Goal: Task Accomplishment & Management: Manage account settings

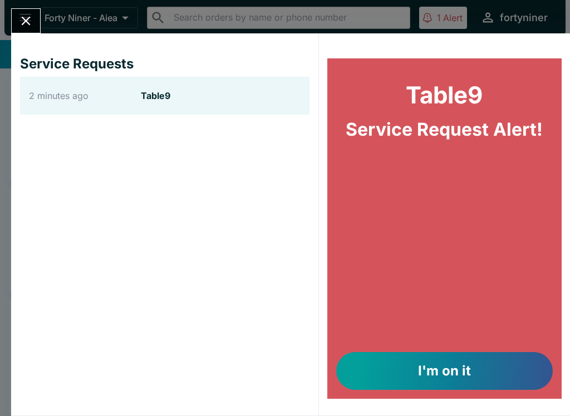
click at [439, 367] on button "I'm on it" at bounding box center [444, 371] width 217 height 38
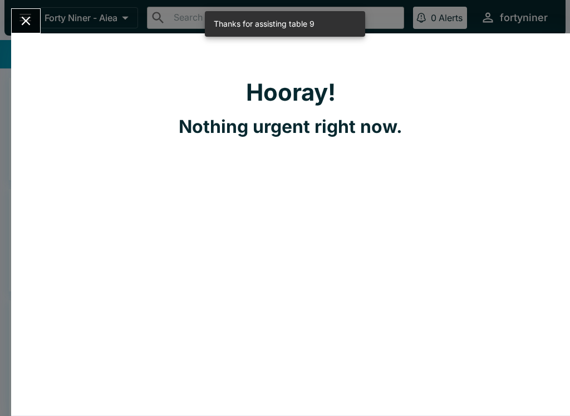
click at [19, 15] on icon "Close" at bounding box center [25, 20] width 15 height 15
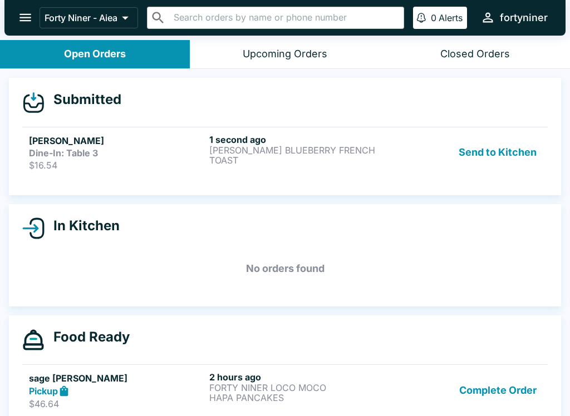
click at [301, 169] on div "1 second ago [PERSON_NAME] BLUEBERRY FRENCH TOAST" at bounding box center [297, 152] width 176 height 37
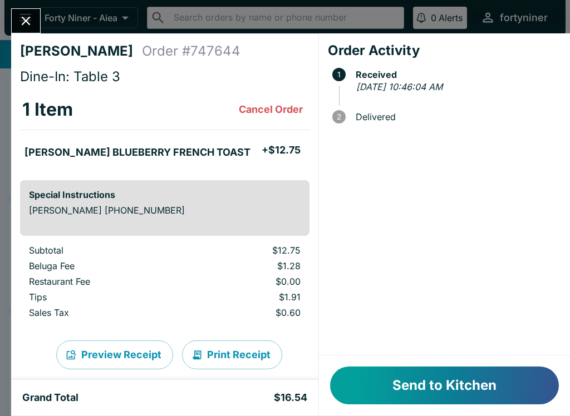
click at [469, 380] on button "Send to Kitchen" at bounding box center [444, 386] width 229 height 38
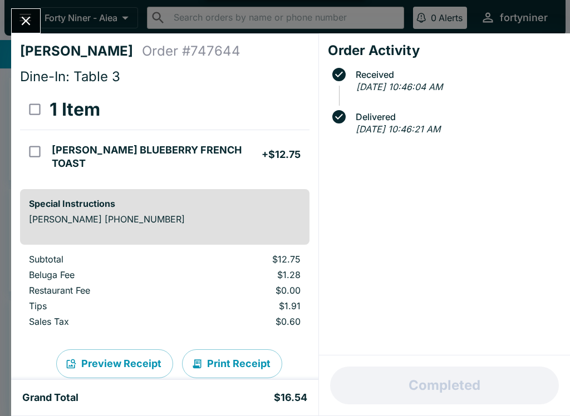
click at [24, 9] on button "Close" at bounding box center [26, 21] width 28 height 24
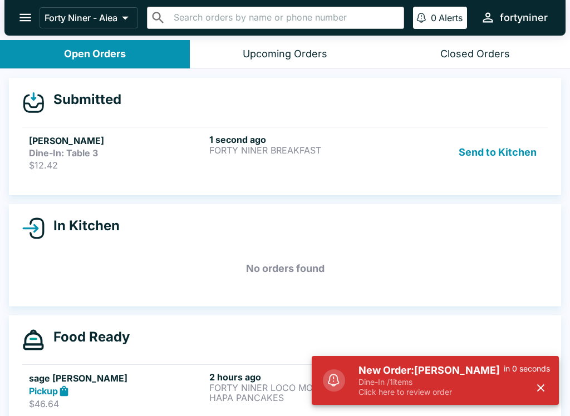
click at [381, 168] on div "1 second ago FORTY NINER BREAKFAST" at bounding box center [297, 152] width 176 height 37
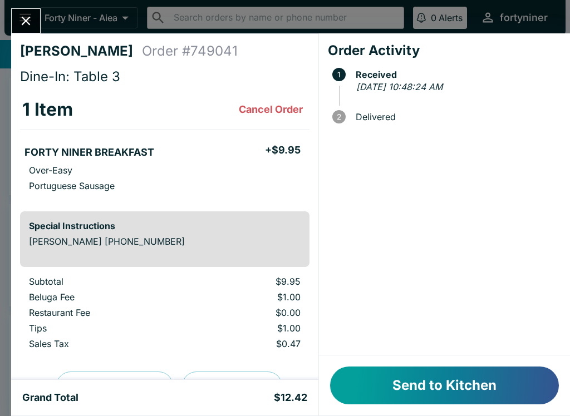
click at [514, 389] on button "Send to Kitchen" at bounding box center [444, 386] width 229 height 38
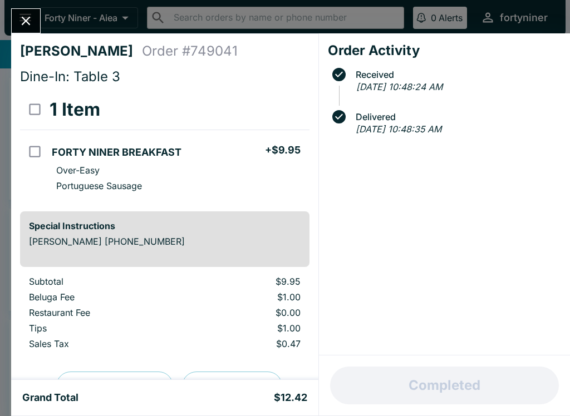
click at [24, 11] on button "Close" at bounding box center [26, 21] width 28 height 24
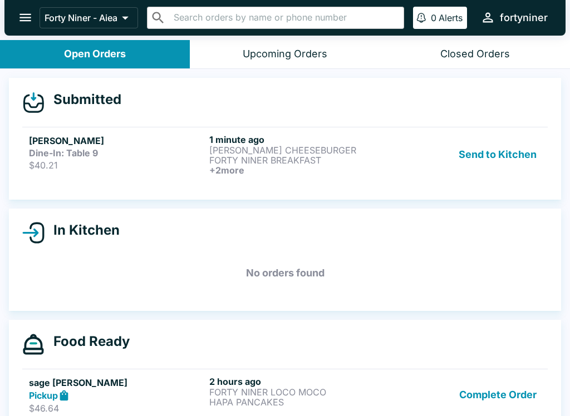
click at [125, 180] on link "[PERSON_NAME] Dine-In: Table 9 $40.21 1 minute ago [PERSON_NAME] FORTY NINER BR…" at bounding box center [285, 154] width 526 height 55
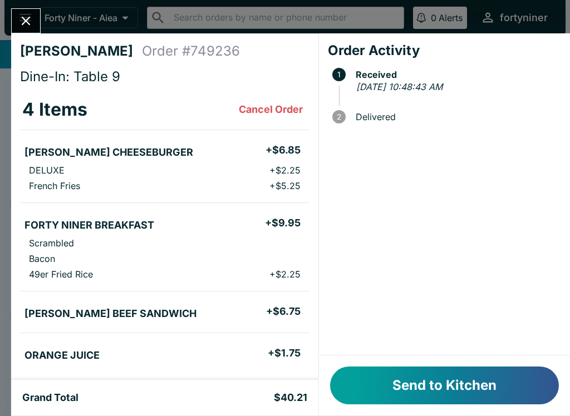
click at [428, 385] on button "Send to Kitchen" at bounding box center [444, 386] width 229 height 38
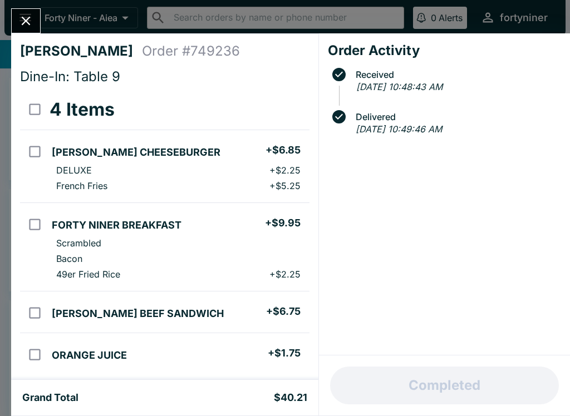
scroll to position [77, 0]
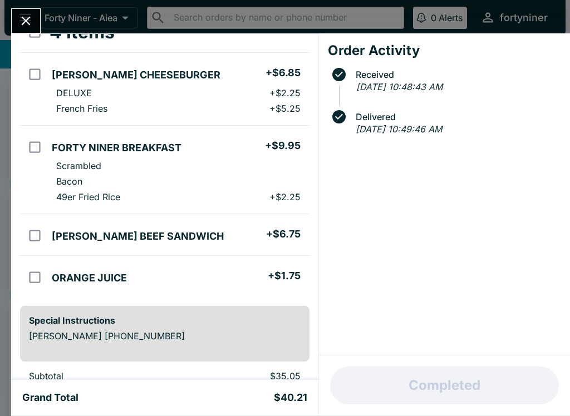
click at [30, 13] on icon "Close" at bounding box center [25, 20] width 15 height 15
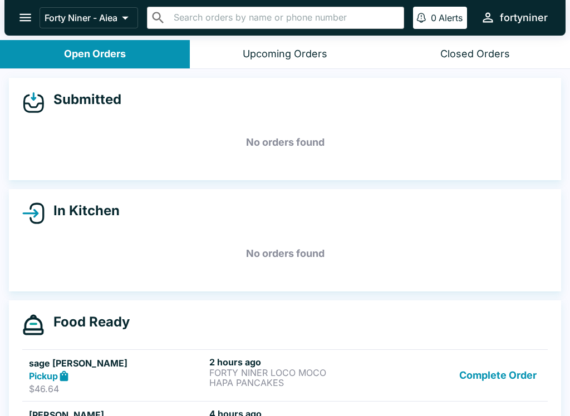
click at [331, 53] on button "Upcoming Orders" at bounding box center [285, 54] width 190 height 28
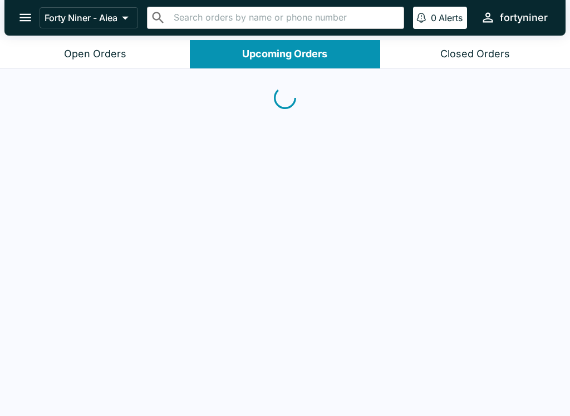
click at [481, 59] on div "Closed Orders" at bounding box center [475, 54] width 70 height 13
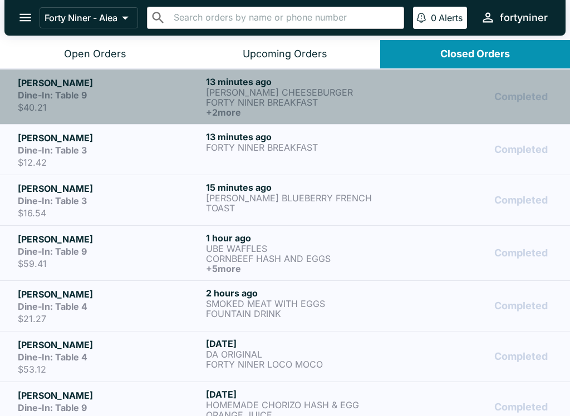
click at [139, 89] on h5 "[PERSON_NAME]" at bounding box center [110, 82] width 184 height 13
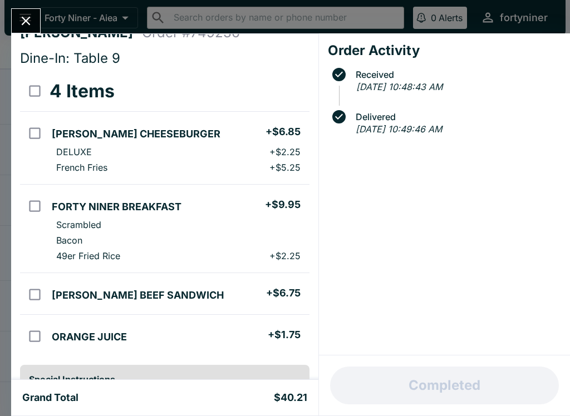
scroll to position [17, 0]
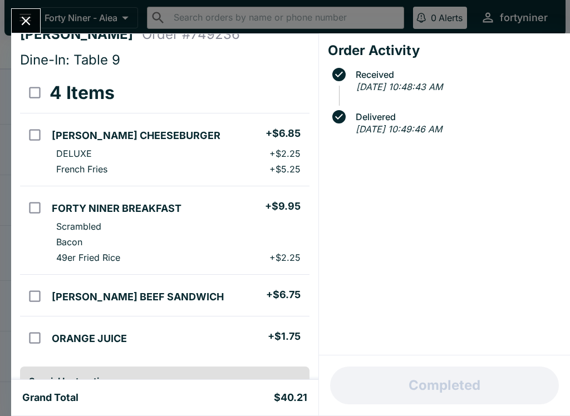
click at [27, 3] on div "[PERSON_NAME] Order # 749236 Dine-In: Table 9 4 Items [PERSON_NAME] CHEESEBURGE…" at bounding box center [285, 208] width 570 height 416
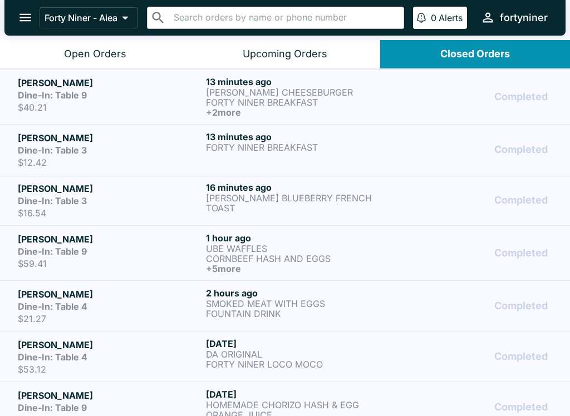
click at [118, 65] on button "Open Orders" at bounding box center [95, 54] width 190 height 28
